Goal: Book appointment/travel/reservation

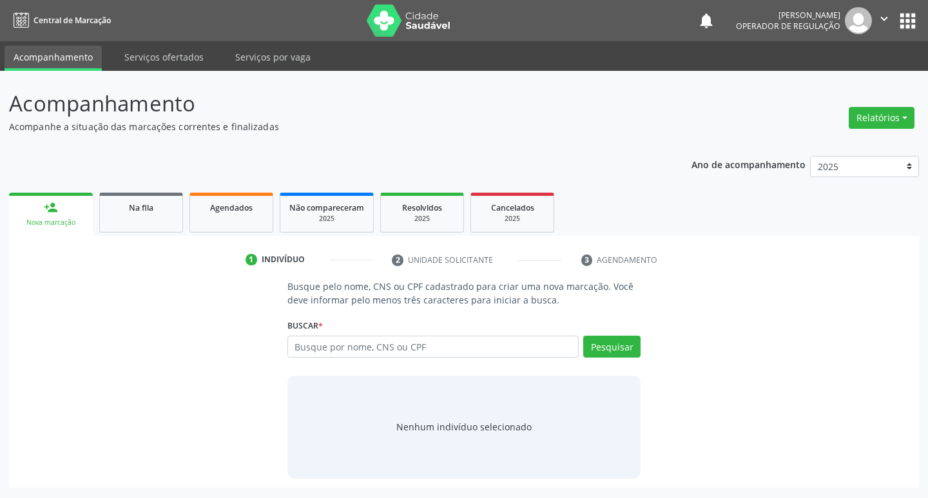
click at [427, 338] on input "text" at bounding box center [434, 347] width 292 height 22
click at [408, 348] on input "text" at bounding box center [434, 347] width 292 height 22
type input "702402025411828"
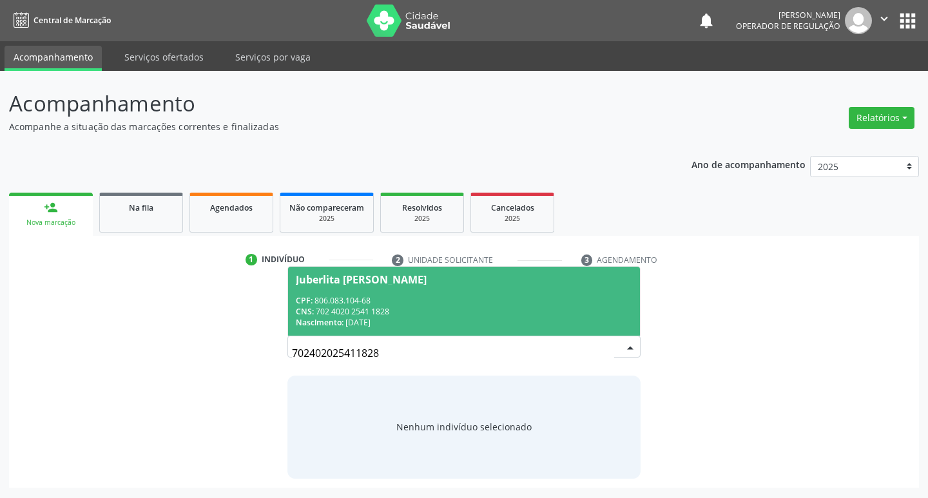
click at [380, 309] on div "CNS: 702 4020 2541 1828" at bounding box center [464, 311] width 337 height 11
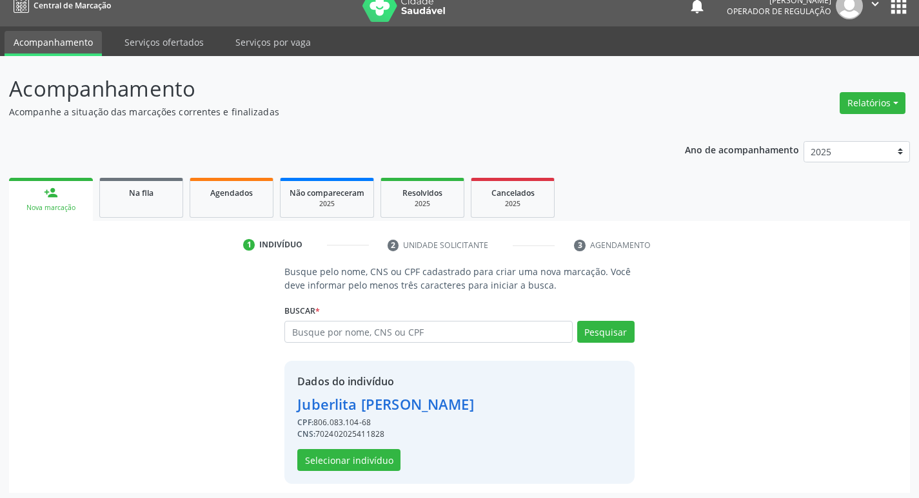
scroll to position [19, 0]
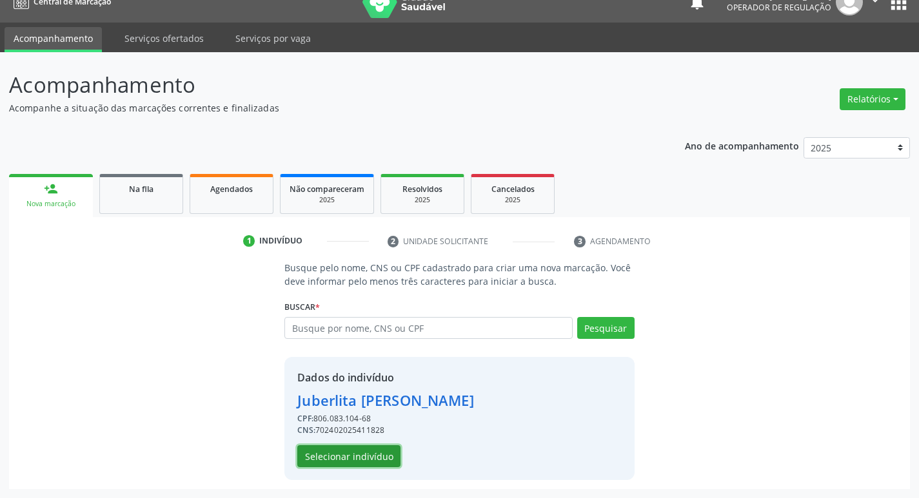
click at [309, 445] on button "Selecionar indivíduo" at bounding box center [348, 456] width 103 height 22
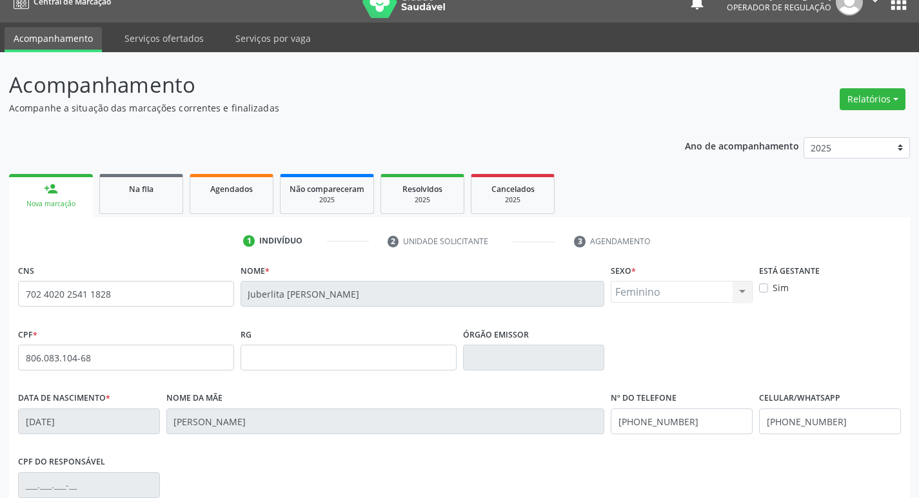
scroll to position [200, 0]
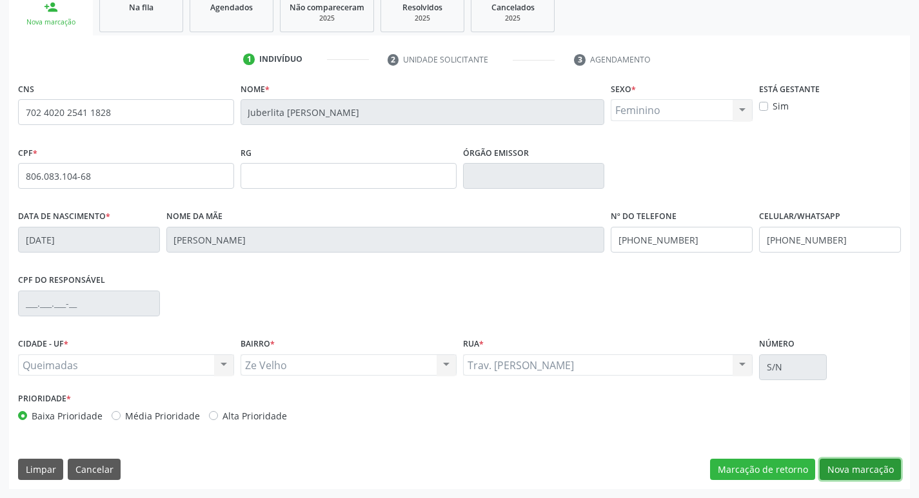
click at [857, 465] on button "Nova marcação" at bounding box center [859, 470] width 81 height 22
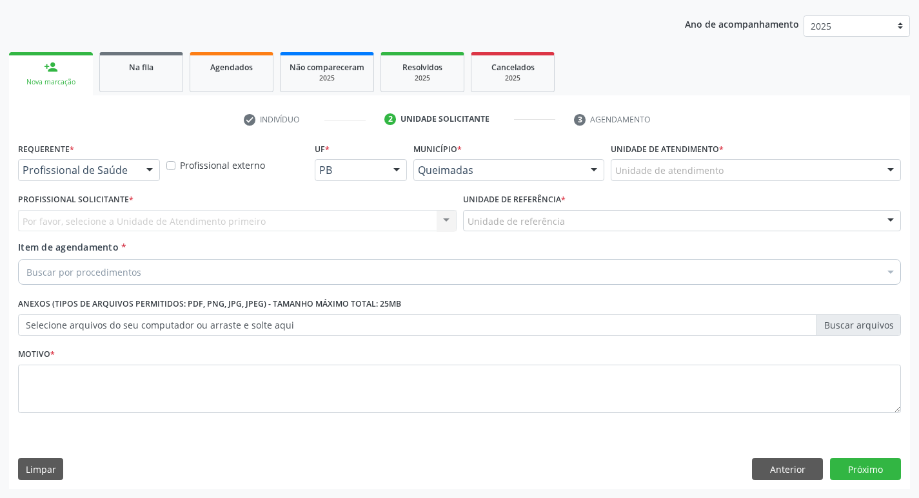
scroll to position [141, 0]
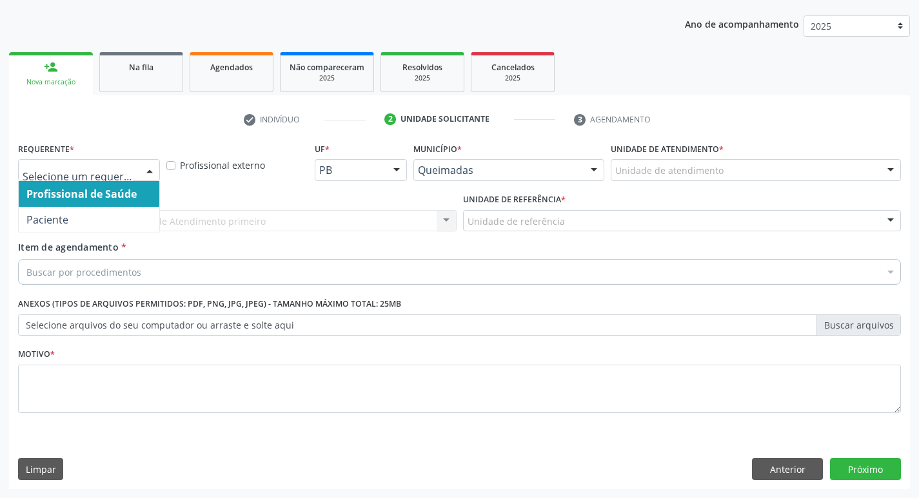
click at [148, 179] on div at bounding box center [149, 171] width 19 height 22
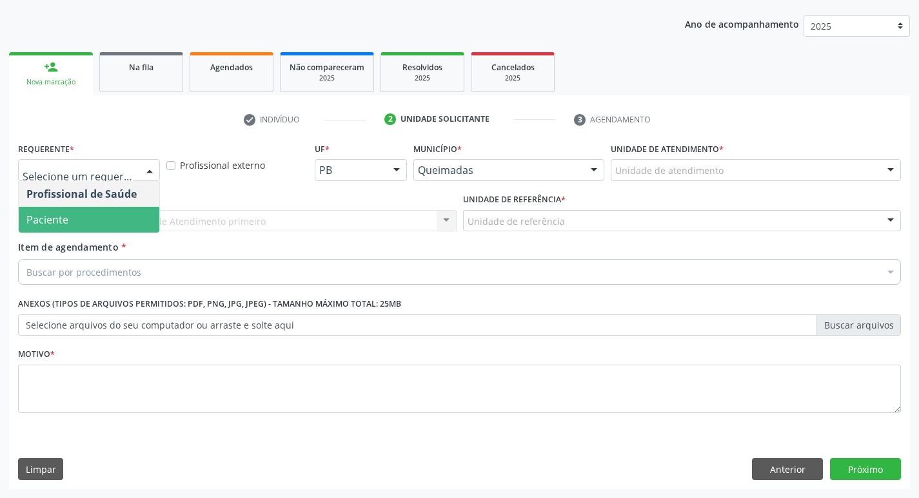
click at [54, 231] on span "Paciente" at bounding box center [89, 220] width 141 height 26
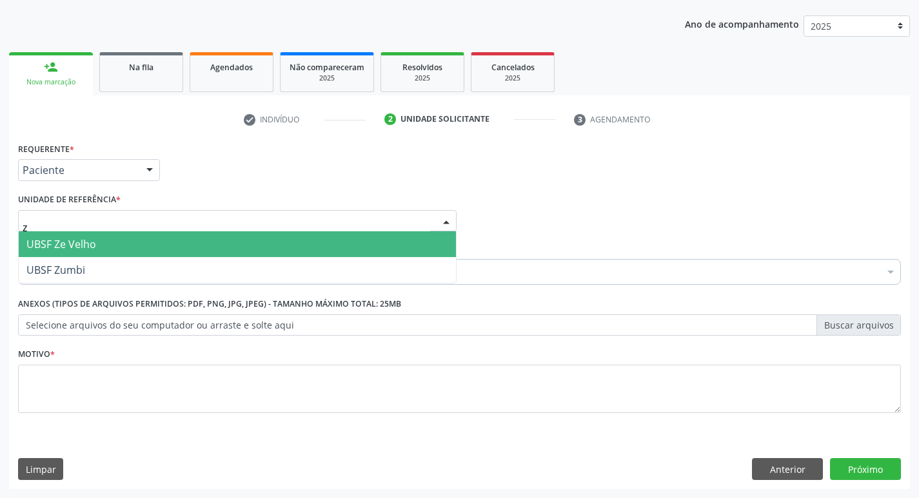
type input "ze"
click at [58, 239] on span "UBSF Ze Velho" at bounding box center [61, 244] width 70 height 14
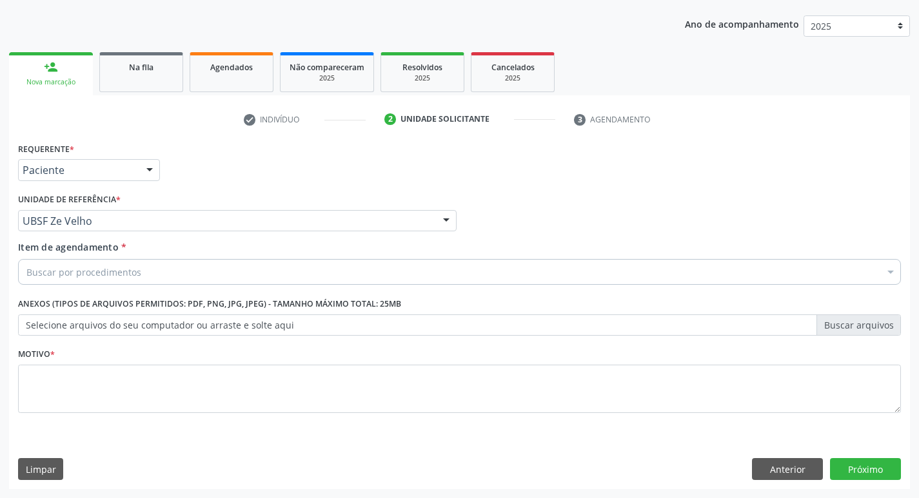
click at [93, 280] on div "Buscar por procedimentos" at bounding box center [459, 272] width 883 height 26
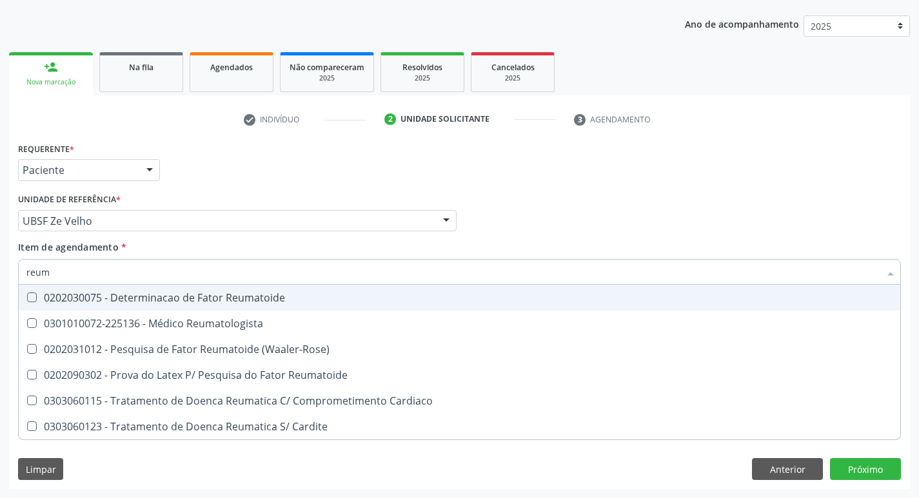
type input "reuma"
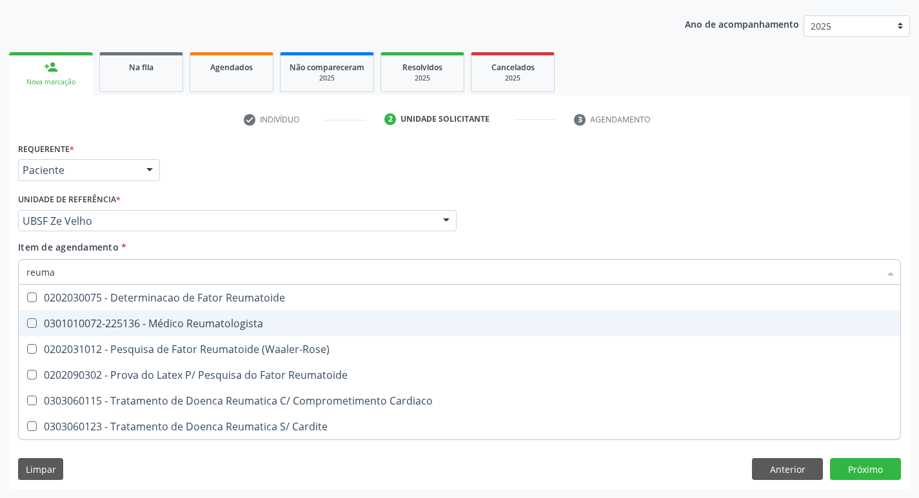
click at [84, 325] on div "0301010072-225136 - Médico Reumatologista" at bounding box center [459, 323] width 866 height 10
checkbox Reumatologista "true"
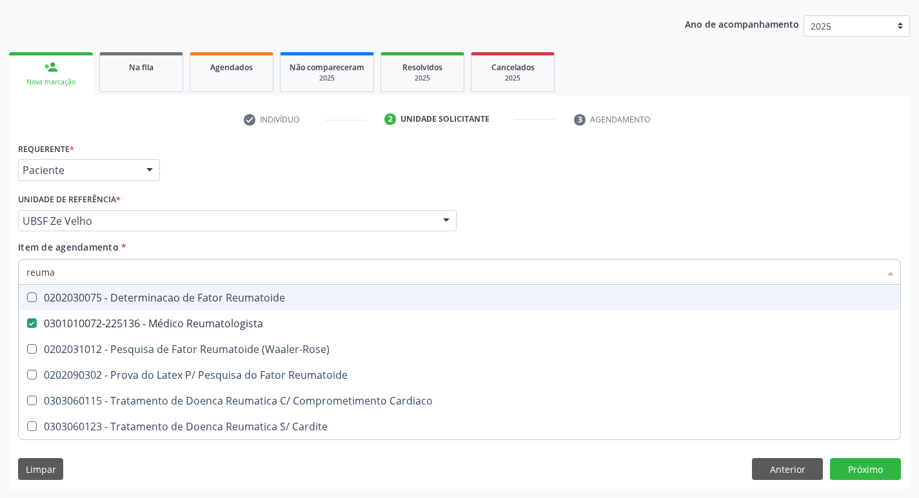
click at [279, 174] on div "Requerente * Paciente Profissional de Saúde Paciente Nenhum resultado encontrad…" at bounding box center [459, 164] width 889 height 50
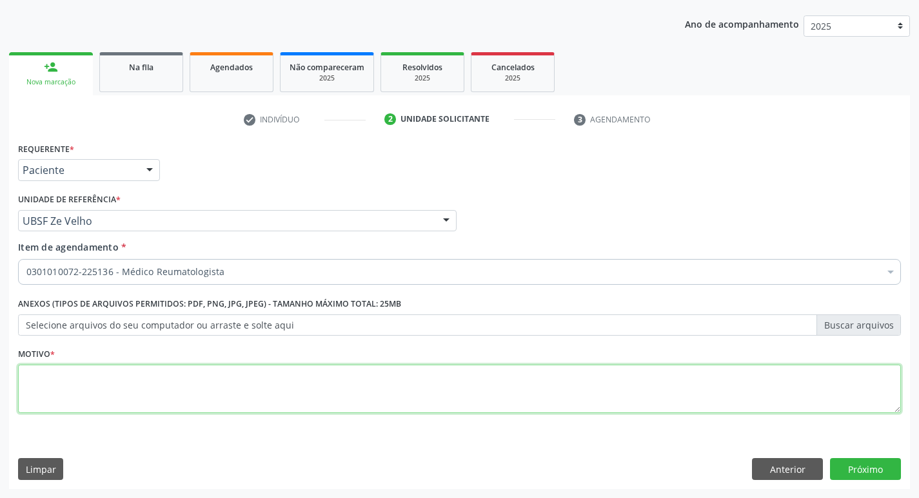
click at [196, 378] on textarea at bounding box center [459, 389] width 883 height 49
click at [32, 373] on textarea "retorno" at bounding box center [459, 389] width 883 height 49
click at [31, 371] on textarea "retorno" at bounding box center [459, 389] width 883 height 49
click at [113, 382] on textarea "Retorno" at bounding box center [459, 389] width 883 height 49
click at [131, 371] on textarea "Retorno (Dra. Andrezza) m10" at bounding box center [459, 389] width 883 height 49
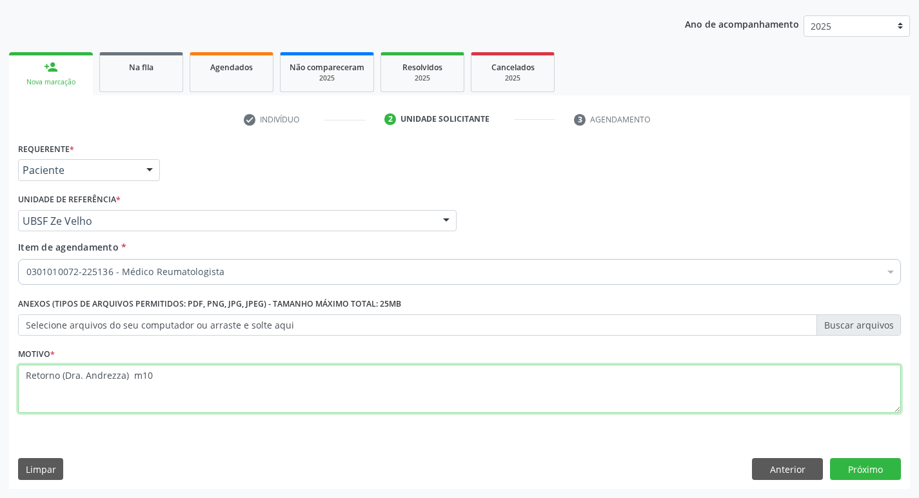
click at [139, 376] on textarea "Retorno (Dra. Andrezza) m10" at bounding box center [459, 389] width 883 height 49
type textarea "Retorno (Dra. Andrezza) M10"
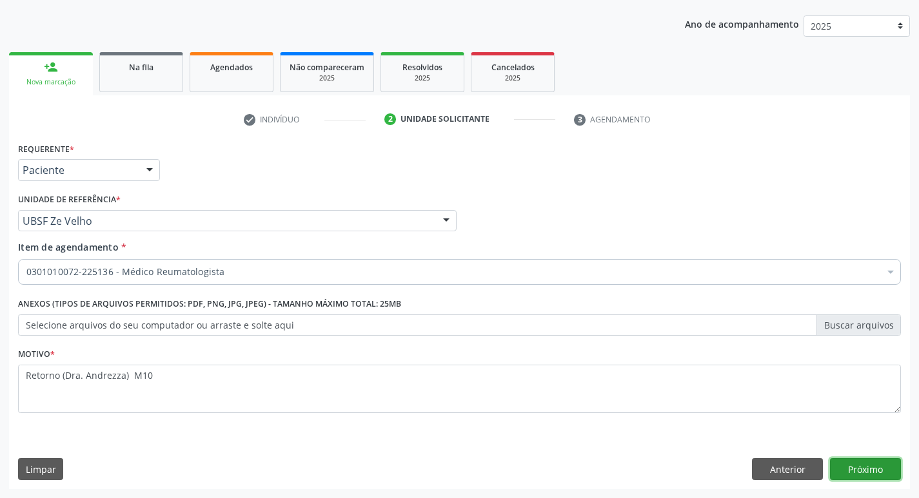
click at [859, 463] on button "Próximo" at bounding box center [865, 469] width 71 height 22
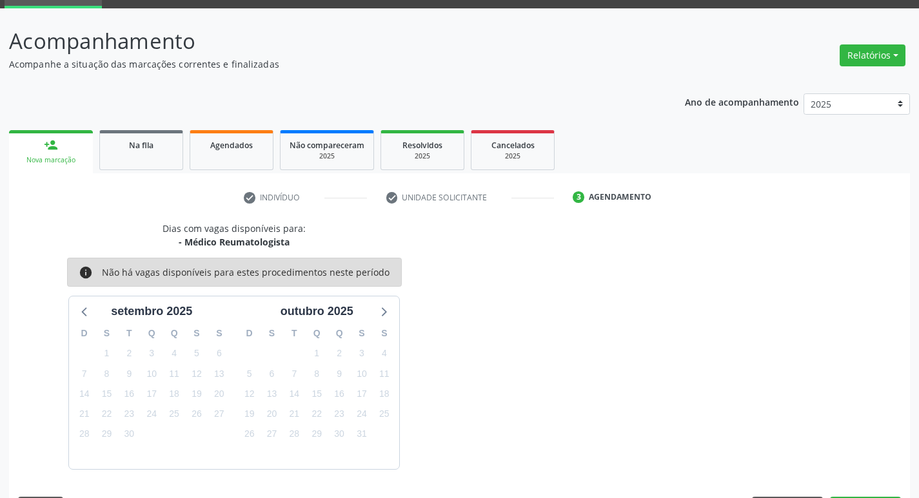
scroll to position [101, 0]
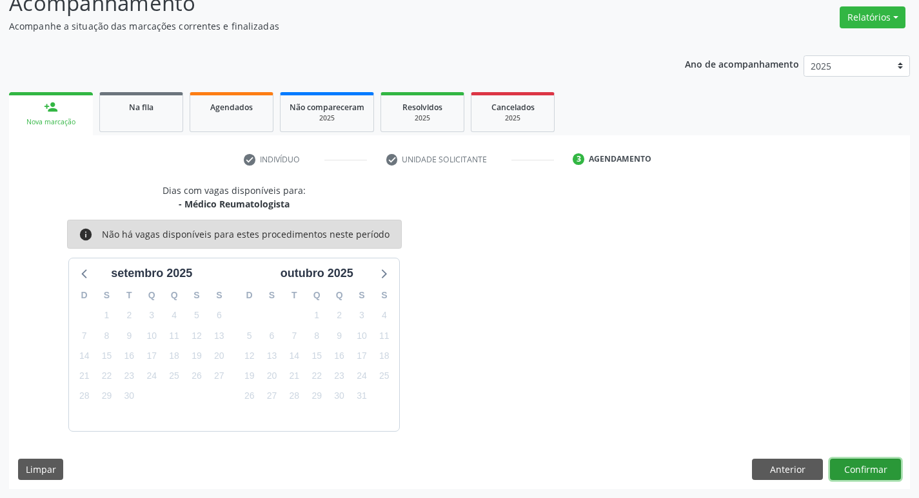
click at [845, 471] on button "Confirmar" at bounding box center [865, 470] width 71 height 22
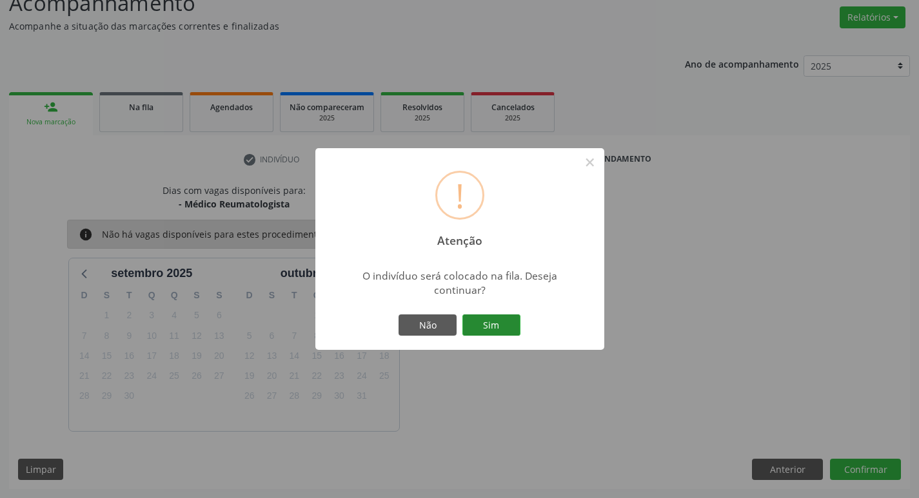
click at [482, 322] on button "Sim" at bounding box center [491, 326] width 58 height 22
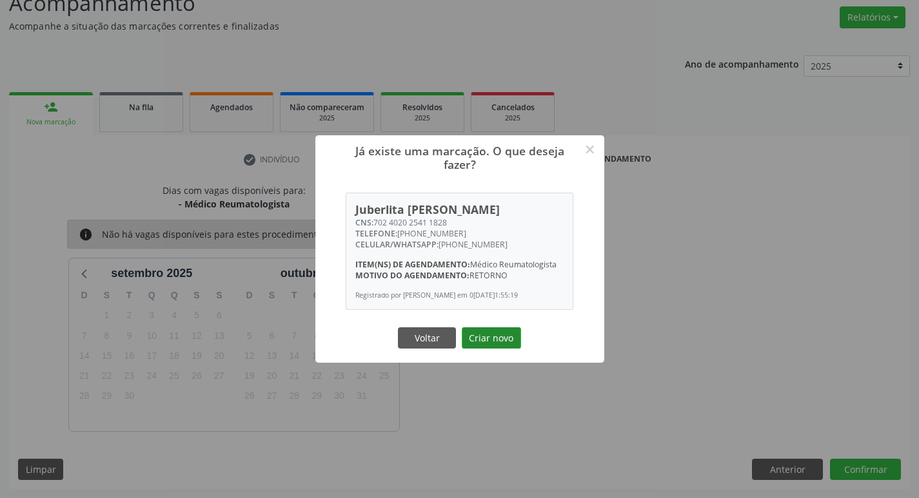
click at [491, 347] on button "Criar novo" at bounding box center [491, 338] width 59 height 22
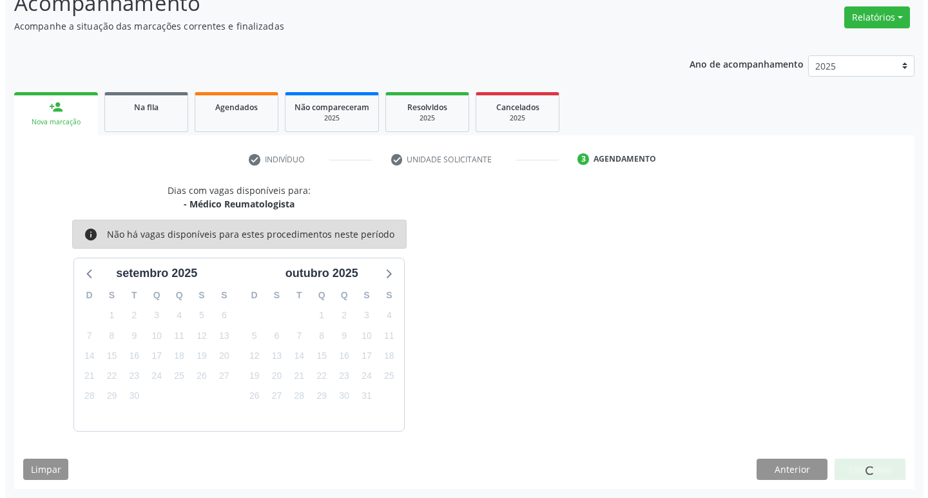
scroll to position [0, 0]
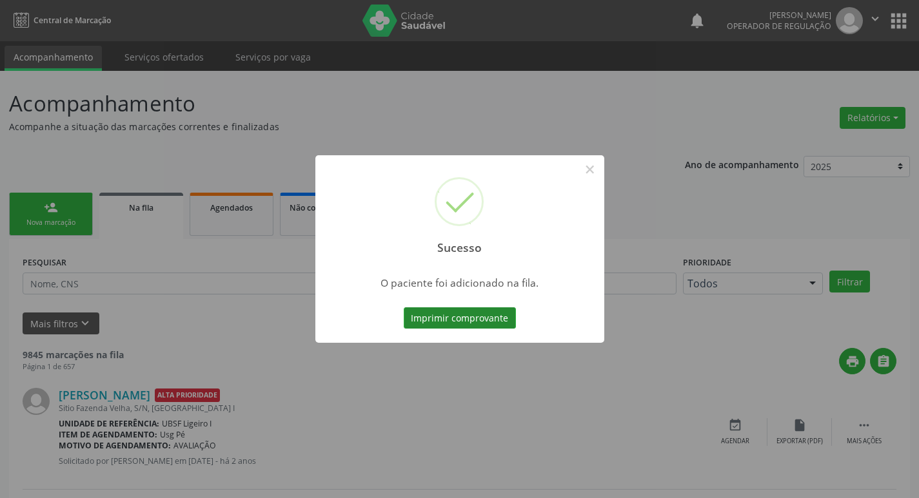
click at [460, 322] on button "Imprimir comprovante" at bounding box center [460, 318] width 112 height 22
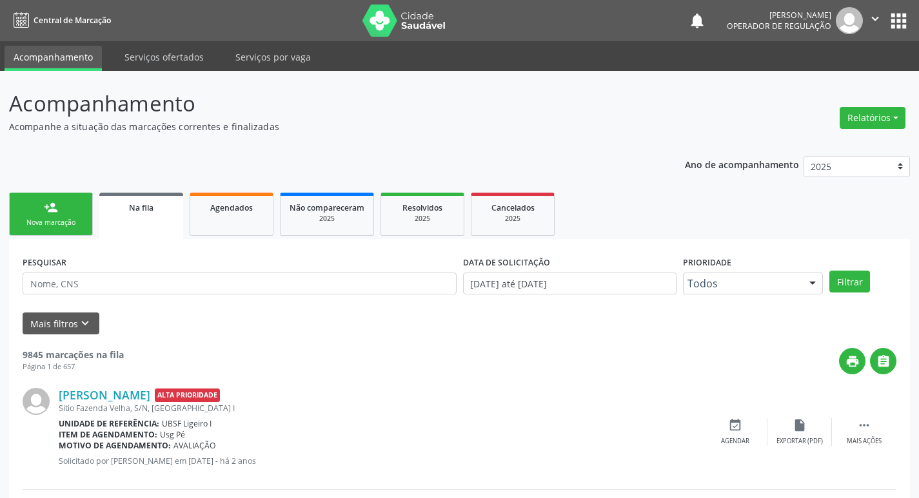
click at [64, 219] on div "Nova marcação" at bounding box center [51, 223] width 64 height 10
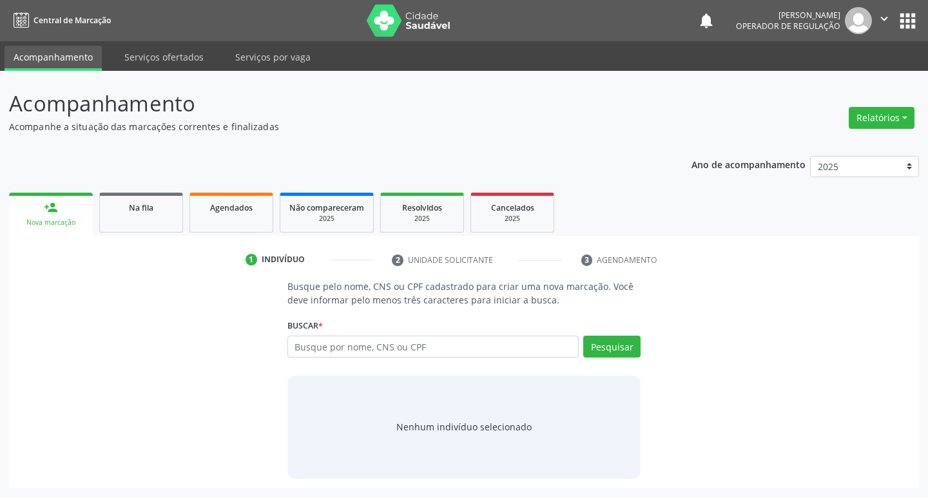
click at [402, 342] on input "text" at bounding box center [434, 347] width 292 height 22
click at [412, 347] on input "text" at bounding box center [434, 347] width 292 height 22
click at [414, 345] on input "text" at bounding box center [434, 347] width 292 height 22
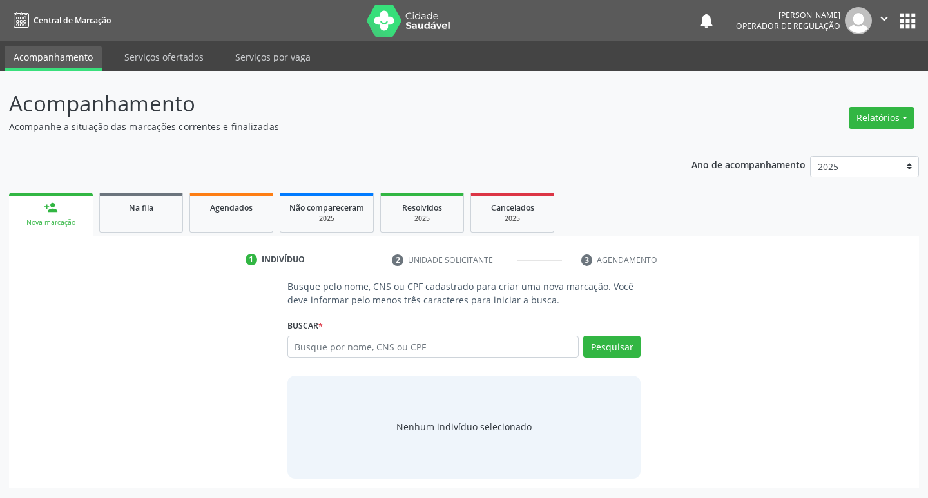
click at [414, 345] on input "text" at bounding box center [434, 347] width 292 height 22
click at [388, 339] on input "text" at bounding box center [434, 347] width 292 height 22
click at [439, 337] on input "text" at bounding box center [434, 347] width 292 height 22
click at [433, 366] on div "Busque por nome, CNS ou CPF Nenhum resultado encontrado para: " " Digite nome, …" at bounding box center [465, 351] width 354 height 31
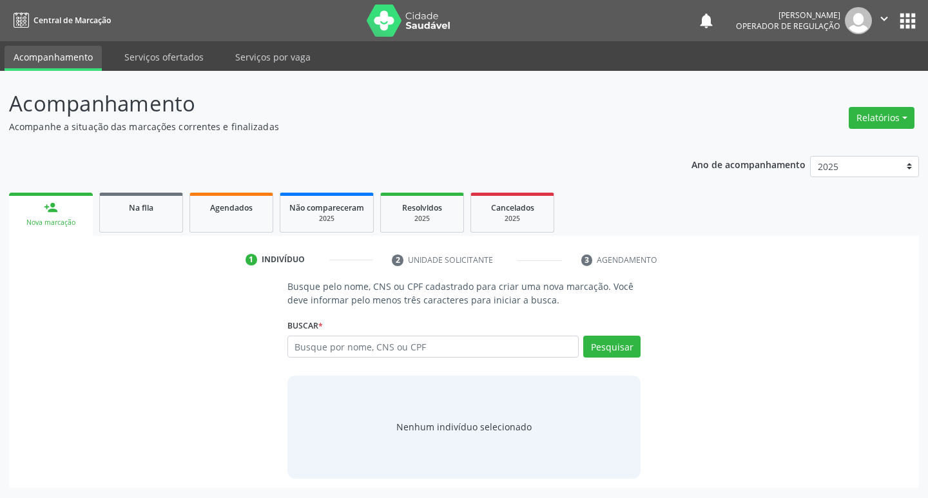
click at [405, 350] on input "text" at bounding box center [434, 347] width 292 height 22
